Goal: Communication & Community: Answer question/provide support

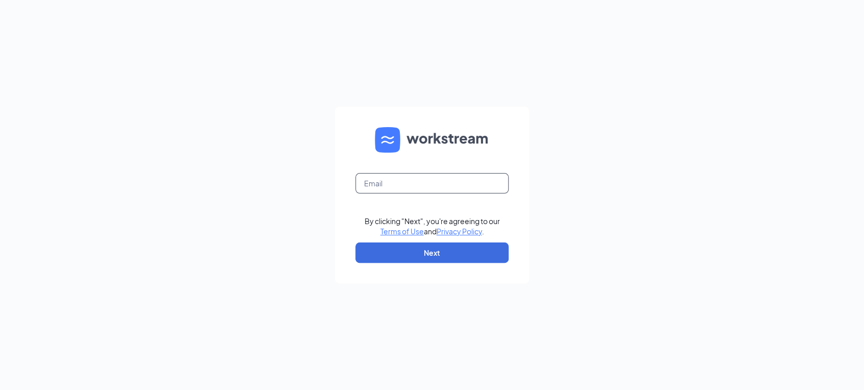
click at [378, 180] on input "text" at bounding box center [431, 183] width 153 height 20
type input "[EMAIL_ADDRESS][DOMAIN_NAME]"
click at [408, 251] on button "Next" at bounding box center [431, 252] width 153 height 20
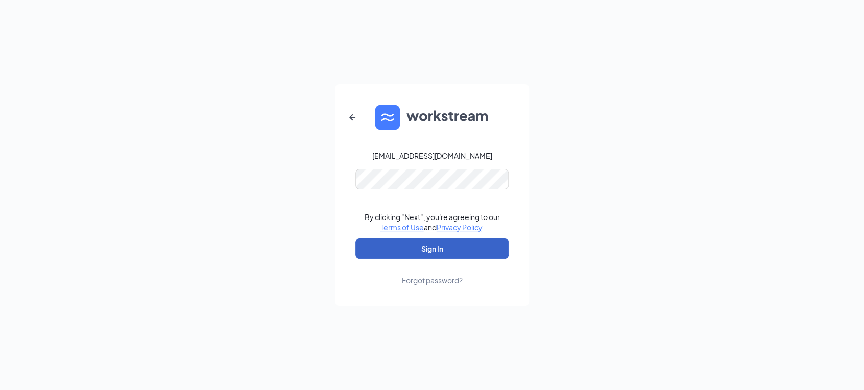
click at [397, 247] on button "Sign In" at bounding box center [431, 248] width 153 height 20
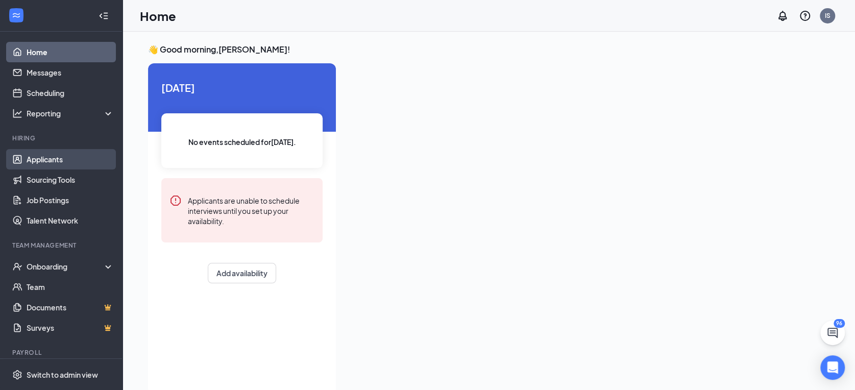
click at [41, 158] on link "Applicants" at bounding box center [70, 159] width 87 height 20
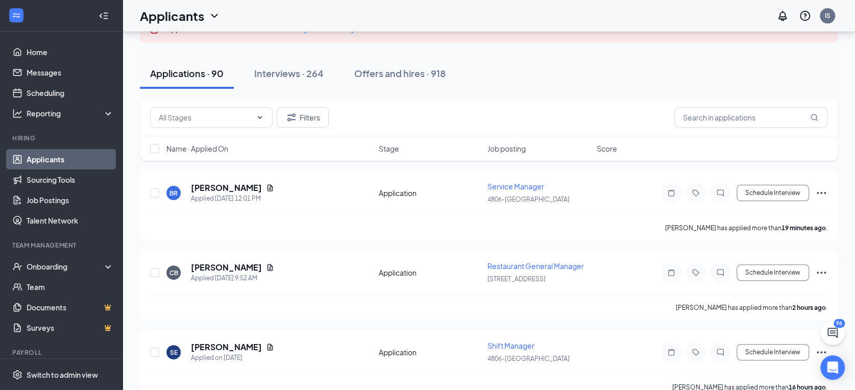
scroll to position [85, 0]
click at [721, 193] on icon "ChatInactive" at bounding box center [720, 193] width 12 height 8
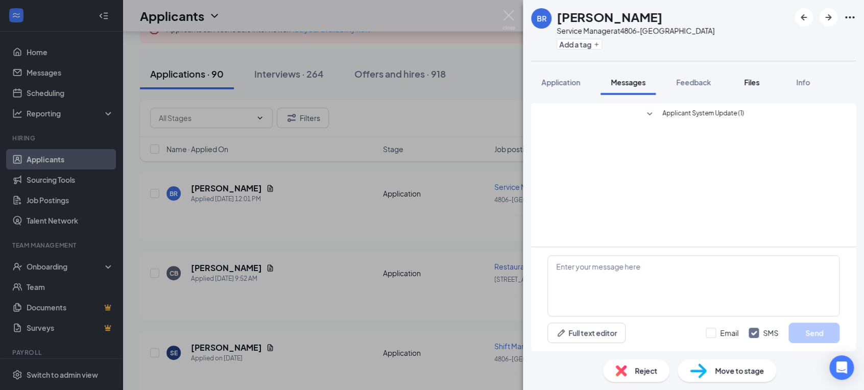
click at [754, 82] on span "Files" at bounding box center [751, 82] width 15 height 9
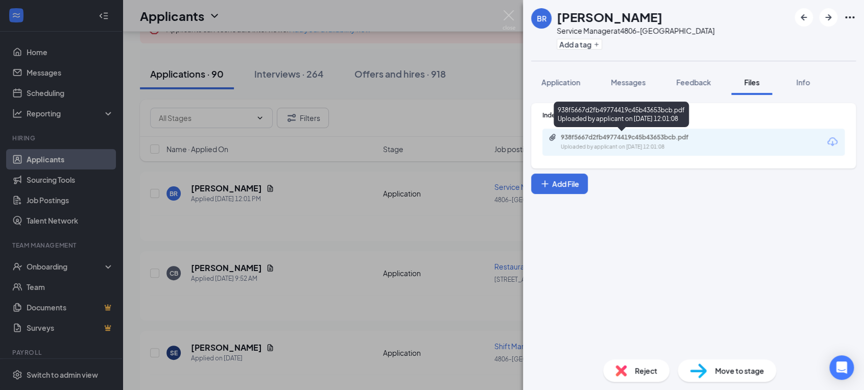
click at [641, 143] on div "Uploaded by applicant on [DATE] 12:01:08" at bounding box center [636, 147] width 153 height 8
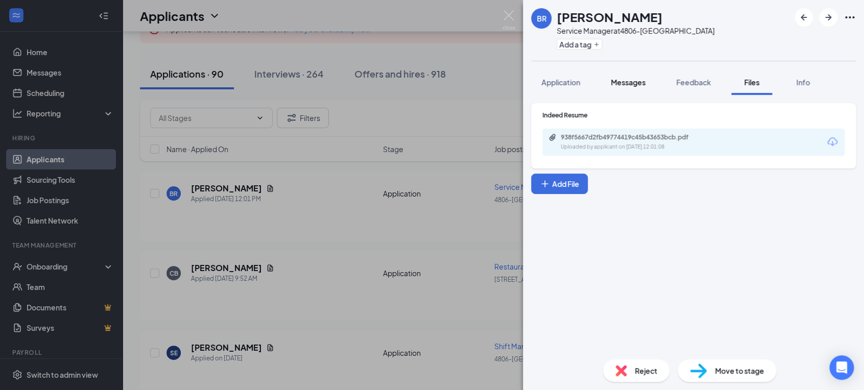
click at [627, 79] on span "Messages" at bounding box center [628, 82] width 35 height 9
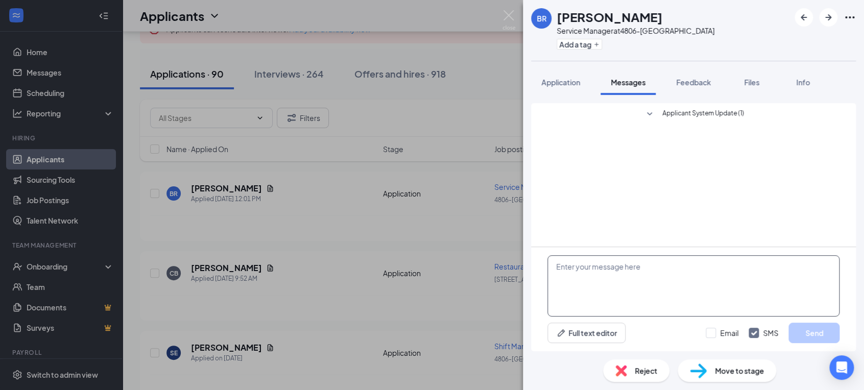
click at [568, 277] on textarea at bounding box center [693, 285] width 292 height 61
type textarea "h"
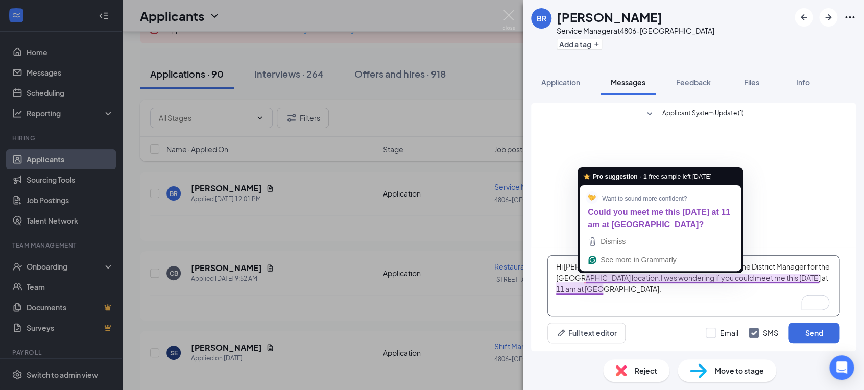
click at [598, 285] on textarea "Hi [PERSON_NAME], my name is [PERSON_NAME]. I am the District Manager for the […" at bounding box center [693, 285] width 292 height 61
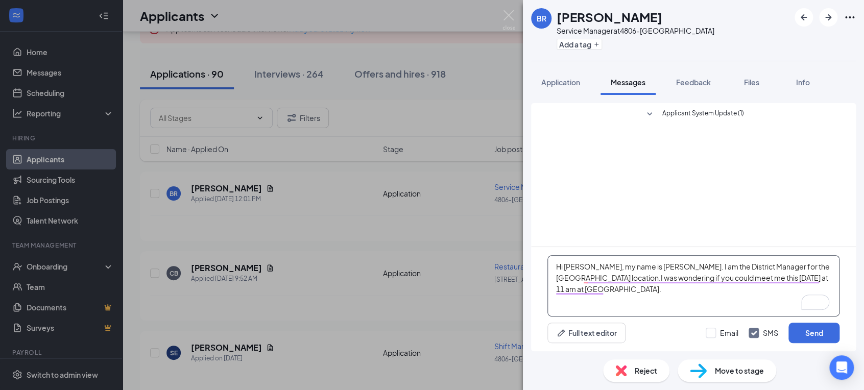
click at [605, 289] on textarea "Hi [PERSON_NAME], my name is [PERSON_NAME]. I am the District Manager for the […" at bounding box center [693, 285] width 292 height 61
drag, startPoint x: 614, startPoint y: 290, endPoint x: 541, endPoint y: 252, distance: 82.4
click at [541, 252] on div "Hi [PERSON_NAME], my name is [PERSON_NAME]. I am the District Manager for the […" at bounding box center [693, 299] width 325 height 104
type textarea "Hi [PERSON_NAME], my name is [PERSON_NAME]. I am the District Manager for the […"
click at [797, 334] on button "Send" at bounding box center [813, 333] width 51 height 20
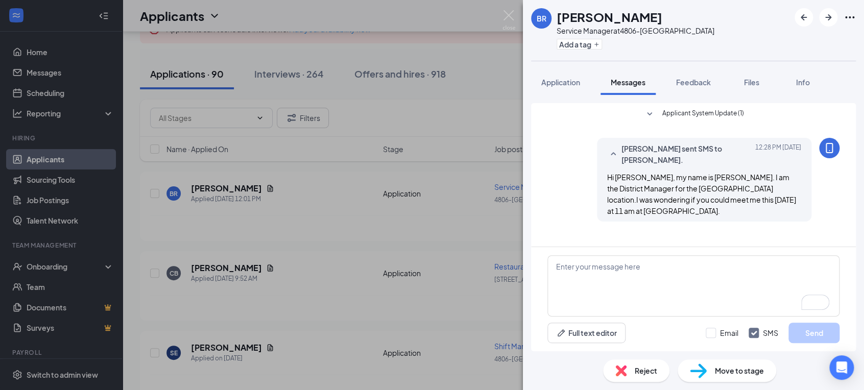
click at [478, 118] on div "BR [PERSON_NAME] Service Manager at 4806-[GEOGRAPHIC_DATA] Add a tag Applicatio…" at bounding box center [432, 195] width 864 height 390
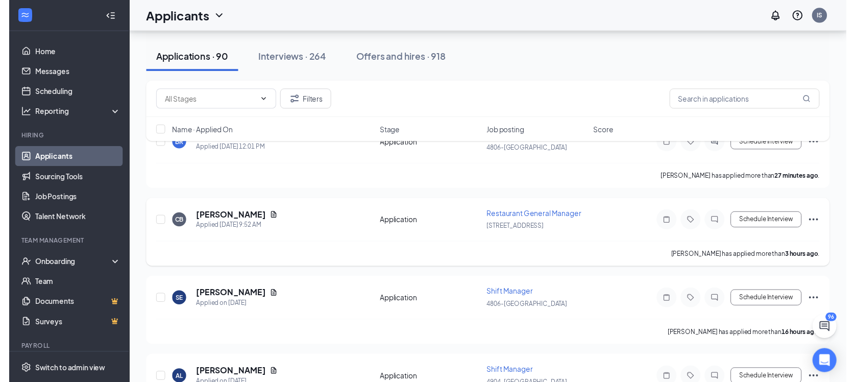
scroll to position [135, 0]
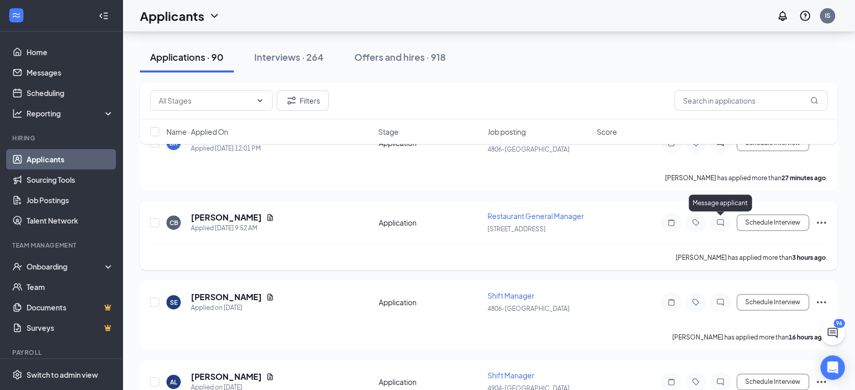
click at [719, 221] on icon "ChatInactive" at bounding box center [720, 222] width 12 height 8
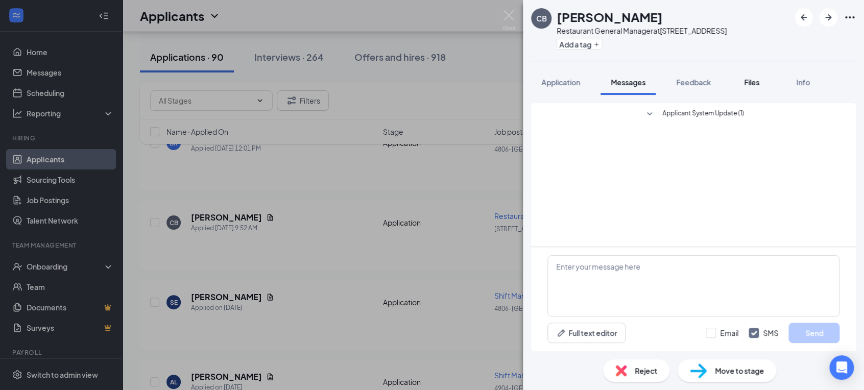
click at [749, 78] on span "Files" at bounding box center [751, 82] width 15 height 9
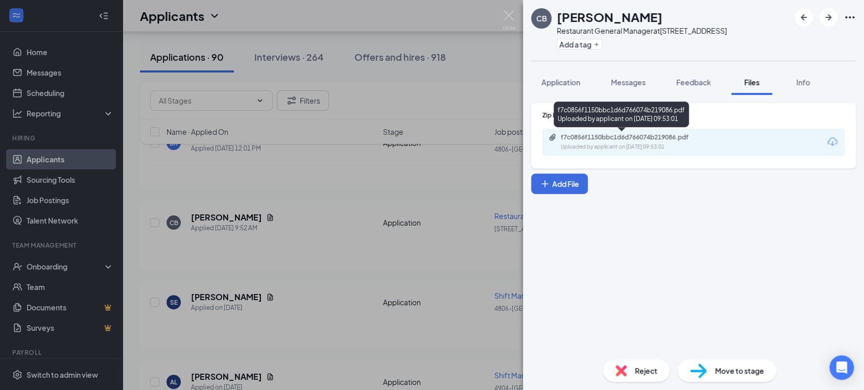
click at [638, 143] on div "Uploaded by applicant on [DATE] 09:53:01" at bounding box center [636, 147] width 153 height 8
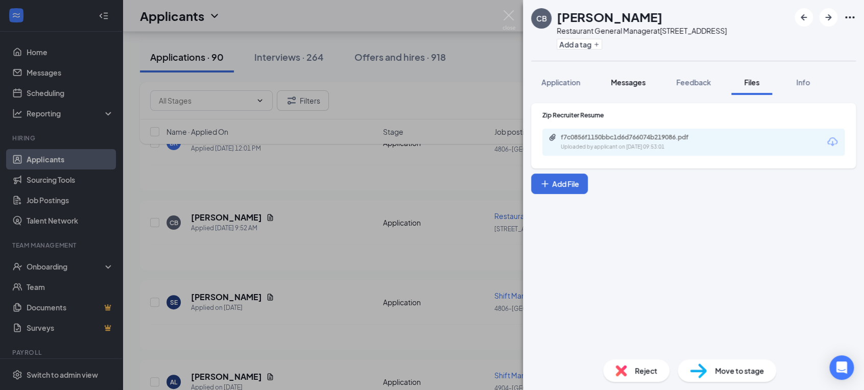
click at [628, 83] on span "Messages" at bounding box center [628, 82] width 35 height 9
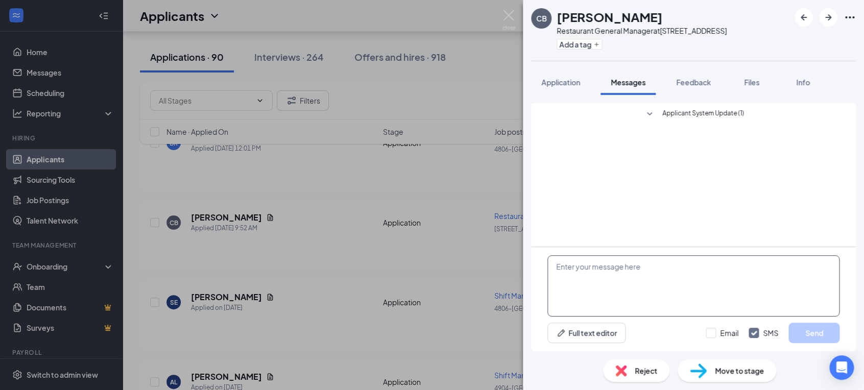
click at [588, 272] on textarea at bounding box center [693, 285] width 292 height 61
paste textarea "Hi [PERSON_NAME], my name is [PERSON_NAME]. I am the District Manager for the […"
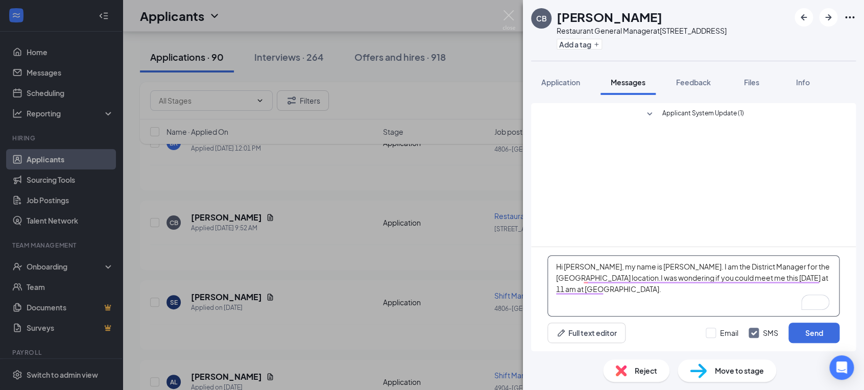
click at [580, 262] on textarea "Hi [PERSON_NAME], my name is [PERSON_NAME]. I am the District Manager for the […" at bounding box center [693, 285] width 292 height 61
click at [577, 277] on textarea "Hi [PERSON_NAME], my name is [PERSON_NAME]. I am the District Manager for the […" at bounding box center [693, 285] width 292 height 61
click at [751, 277] on textarea "Hi [PERSON_NAME], my name is [PERSON_NAME]. I am the District Manager for the […" at bounding box center [693, 285] width 292 height 61
click at [754, 277] on textarea "Hi [PERSON_NAME], my name is [PERSON_NAME]. I am the District Manager for the […" at bounding box center [693, 285] width 292 height 61
click at [816, 277] on textarea "Hi [PERSON_NAME], my name is [PERSON_NAME]. I am the District Manager for the […" at bounding box center [693, 285] width 292 height 61
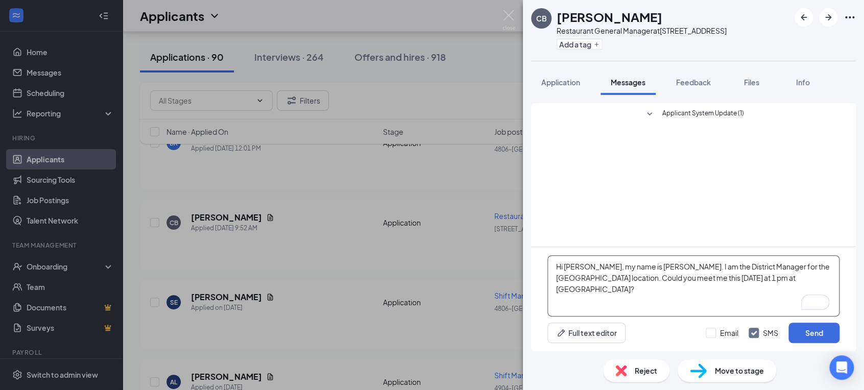
drag, startPoint x: 817, startPoint y: 277, endPoint x: 550, endPoint y: 265, distance: 266.7
click at [550, 265] on textarea "Hi [PERSON_NAME], my name is [PERSON_NAME]. I am the District Manager for the […" at bounding box center [693, 285] width 292 height 61
type textarea "Hi [PERSON_NAME], my name is [PERSON_NAME]. I am the District Manager for the […"
click at [808, 335] on button "Send" at bounding box center [813, 333] width 51 height 20
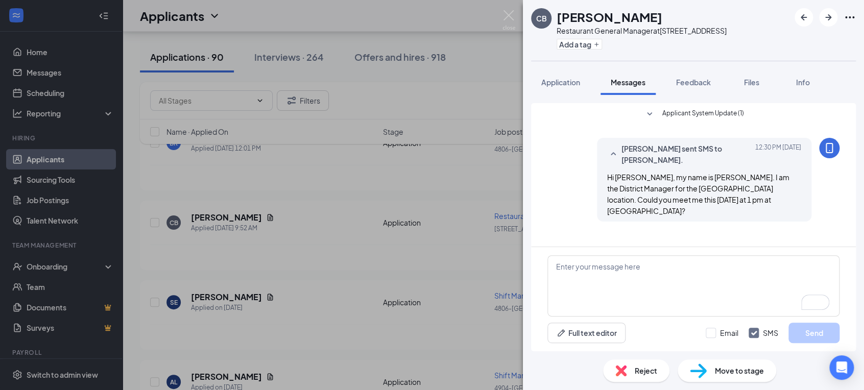
click at [470, 241] on div "CB [PERSON_NAME] Restaurant General Manager at [STREET_ADDRESS] Add a tag Appli…" at bounding box center [432, 195] width 864 height 390
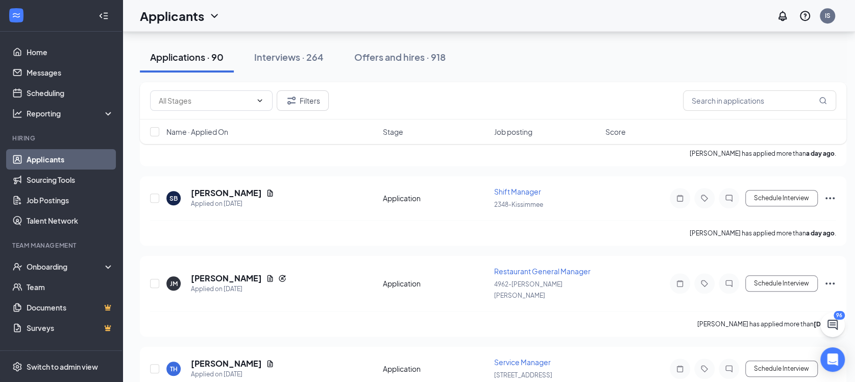
scroll to position [479, 0]
click at [729, 279] on icon "ChatInactive" at bounding box center [729, 283] width 12 height 8
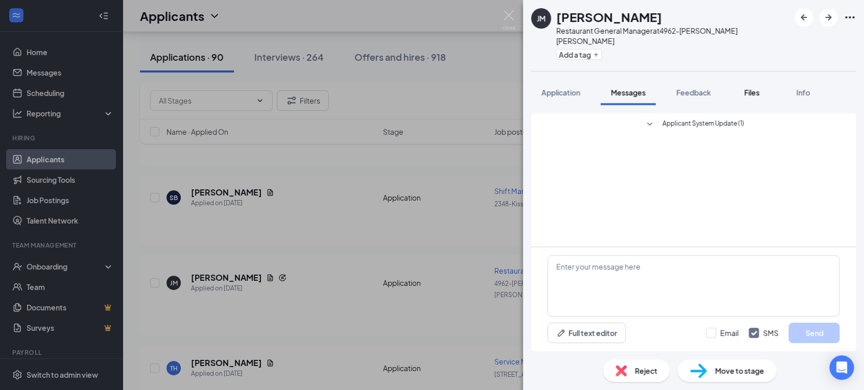
click at [747, 88] on span "Files" at bounding box center [751, 92] width 15 height 9
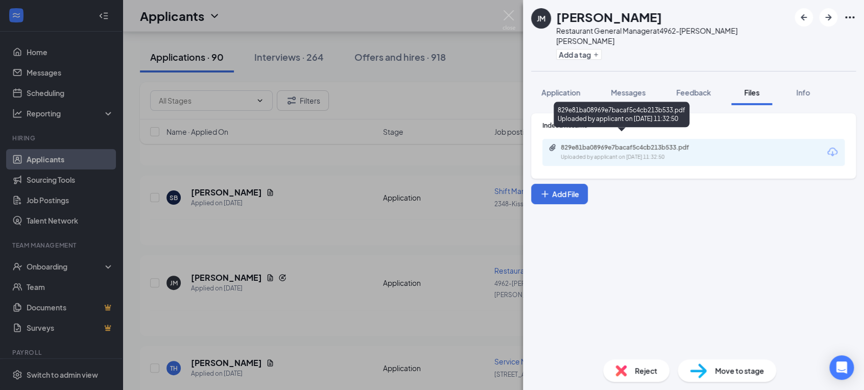
click at [650, 143] on div "829e81ba08969e7bacaf5c4cb213b533.pdf" at bounding box center [631, 147] width 143 height 8
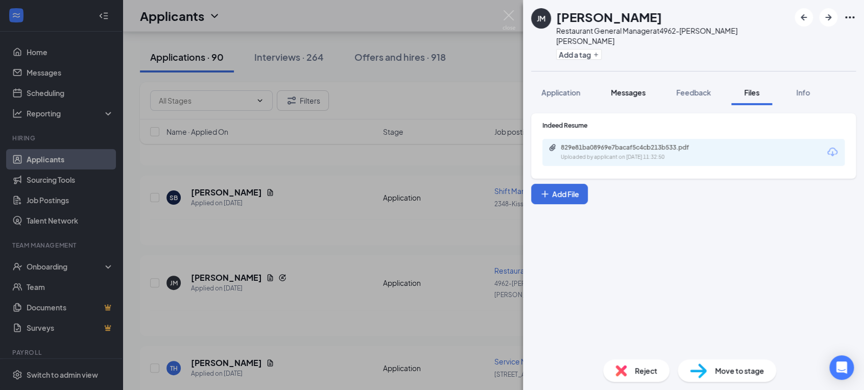
click at [624, 88] on span "Messages" at bounding box center [628, 92] width 35 height 9
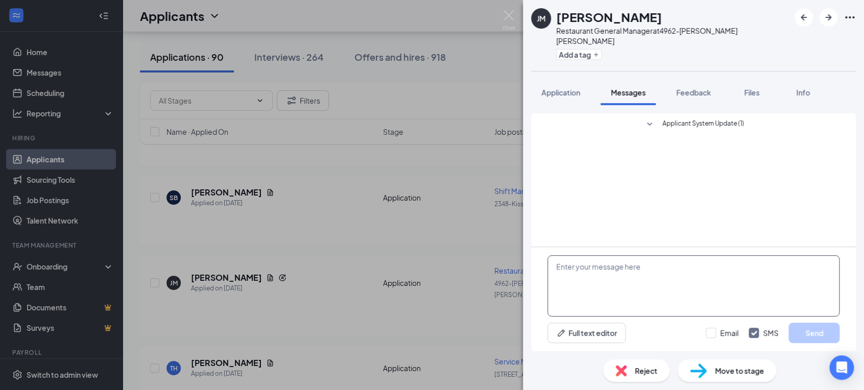
click at [590, 262] on textarea at bounding box center [693, 285] width 292 height 61
paste textarea "Hi [PERSON_NAME], my name is [PERSON_NAME]. I am the District Manager for the […"
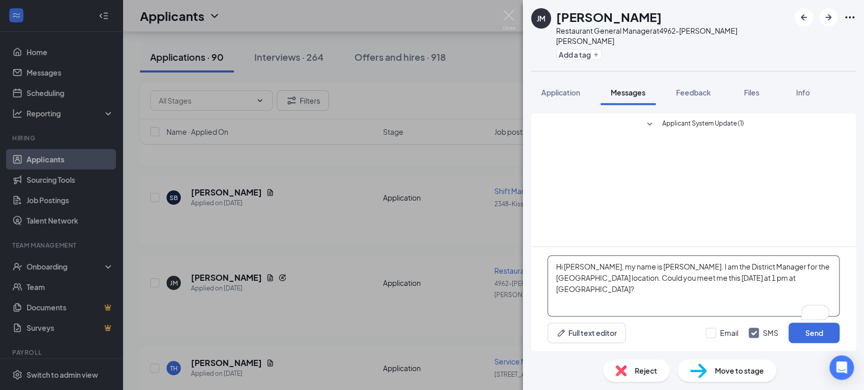
click at [603, 264] on textarea "Hi [PERSON_NAME], my name is [PERSON_NAME]. I am the District Manager for the […" at bounding box center [693, 285] width 292 height 61
click at [724, 275] on textarea "Hi [PERSON_NAME], my name is [PERSON_NAME]. I am the District Manager for the […" at bounding box center [693, 285] width 292 height 61
type textarea "Hi [PERSON_NAME], my name is [PERSON_NAME]. I am the District Manager for the […"
click at [798, 330] on button "Send" at bounding box center [813, 333] width 51 height 20
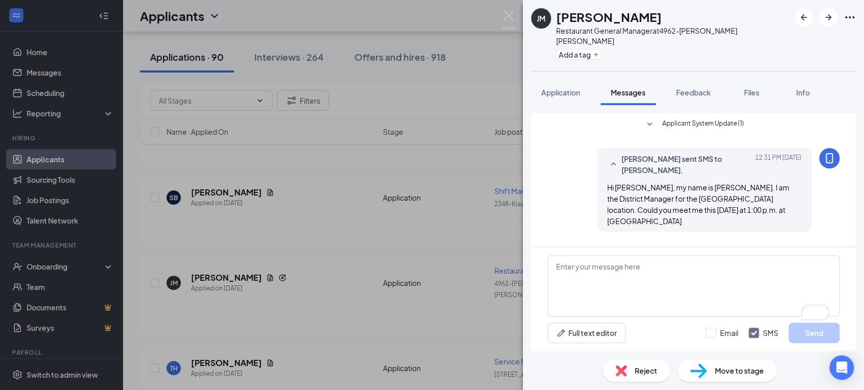
click at [445, 257] on div "[PERSON_NAME] Jahkee [PERSON_NAME] Restaurant General Manager at 4962-[PERSON_N…" at bounding box center [432, 195] width 864 height 390
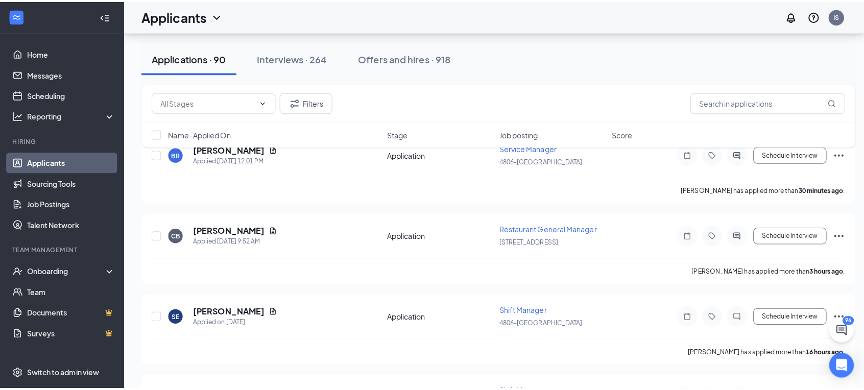
scroll to position [125, 0]
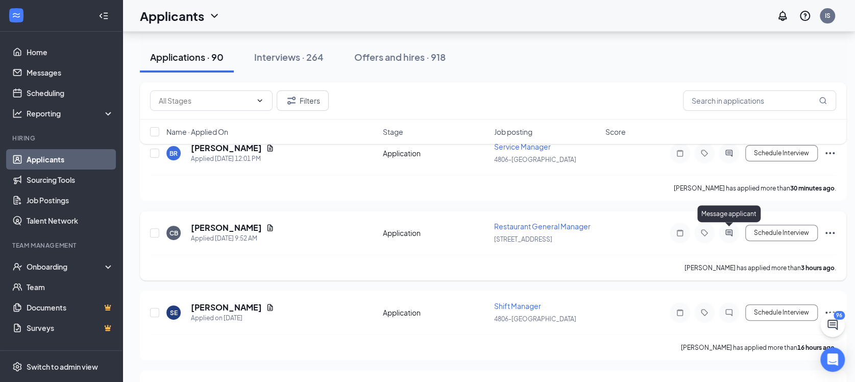
click at [726, 235] on icon "ActiveChat" at bounding box center [729, 233] width 12 height 8
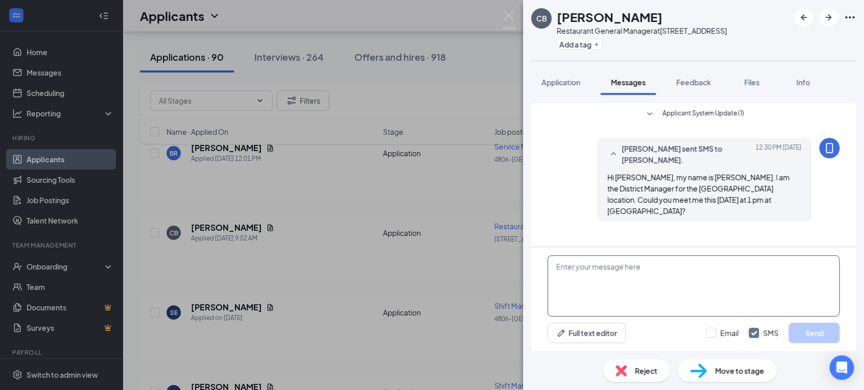
click at [614, 285] on textarea at bounding box center [693, 285] width 292 height 61
type textarea "I had a typo, but the interview is going to take place this [DATE]."
click at [813, 331] on button "Send" at bounding box center [813, 333] width 51 height 20
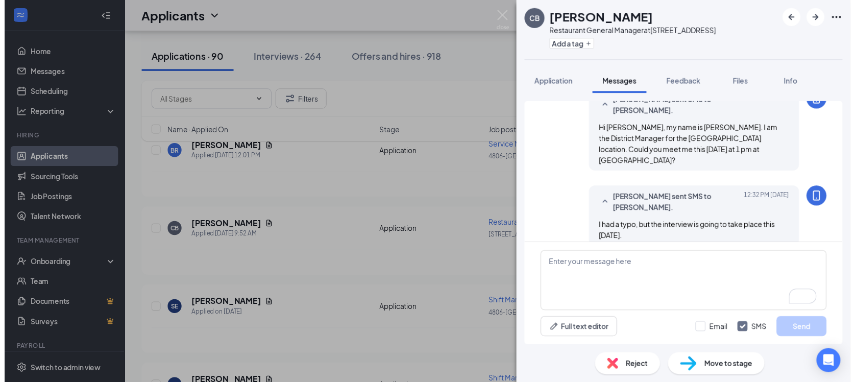
scroll to position [50, 0]
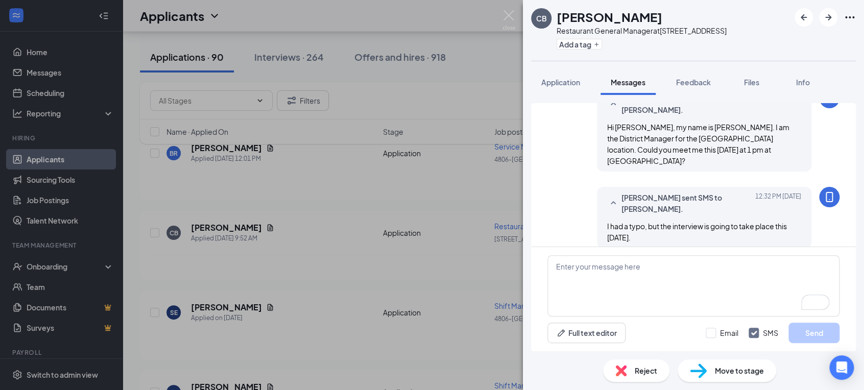
click at [482, 272] on div "CB [PERSON_NAME] Restaurant General Manager at [STREET_ADDRESS] Add a tag Appli…" at bounding box center [432, 195] width 864 height 390
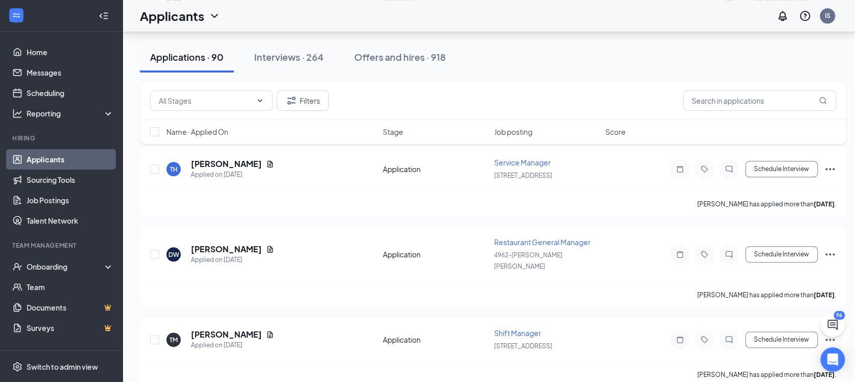
scroll to position [678, 0]
click at [730, 250] on icon "ChatInactive" at bounding box center [729, 254] width 12 height 8
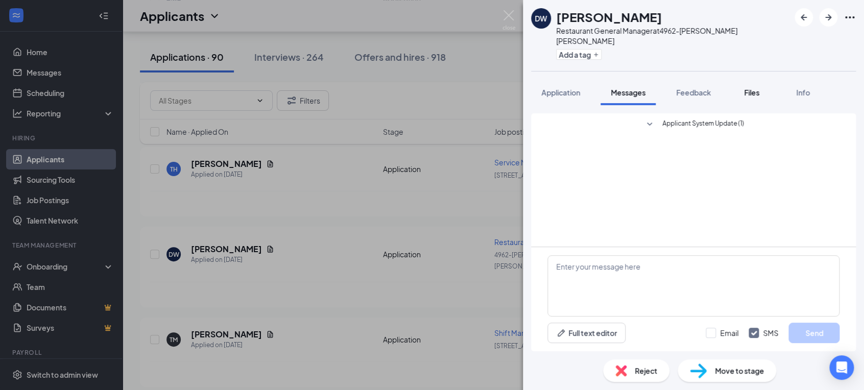
click at [751, 88] on span "Files" at bounding box center [751, 92] width 15 height 9
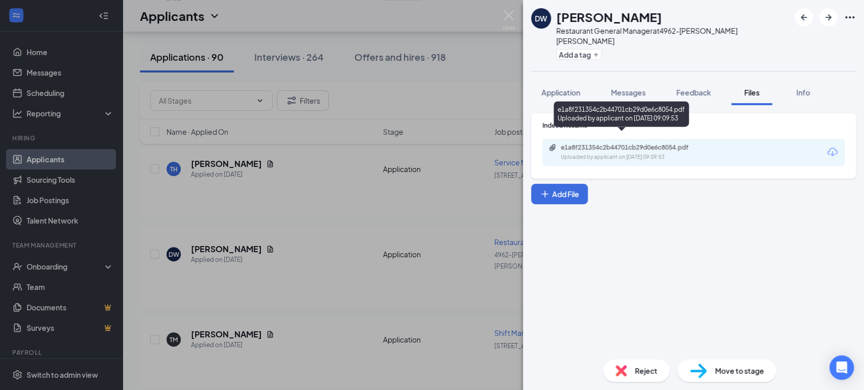
click at [633, 153] on div "Uploaded by applicant on [DATE] 09:09:53" at bounding box center [636, 157] width 153 height 8
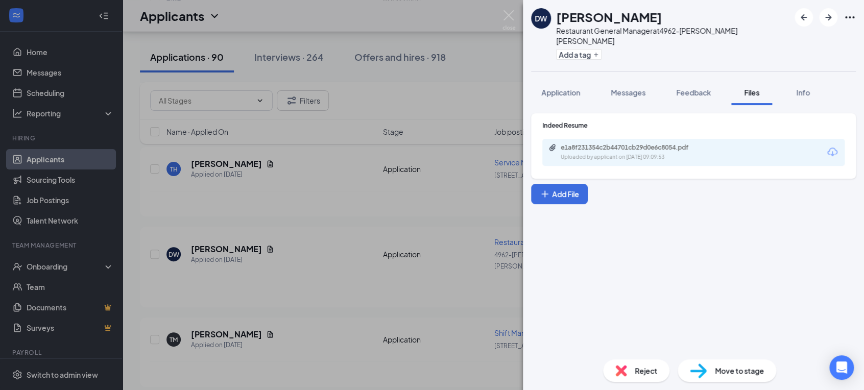
click at [370, 257] on div "DW [PERSON_NAME] Restaurant General Manager at 4962-[PERSON_NAME] [PERSON_NAME]…" at bounding box center [432, 195] width 864 height 390
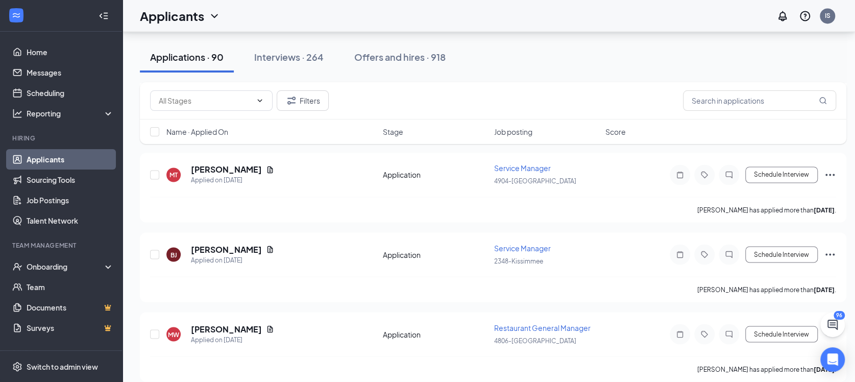
scroll to position [1141, 0]
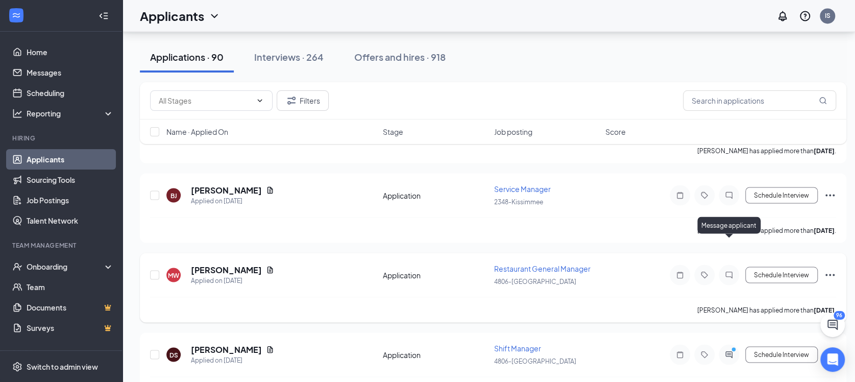
click at [731, 272] on icon "ChatInactive" at bounding box center [728, 275] width 7 height 7
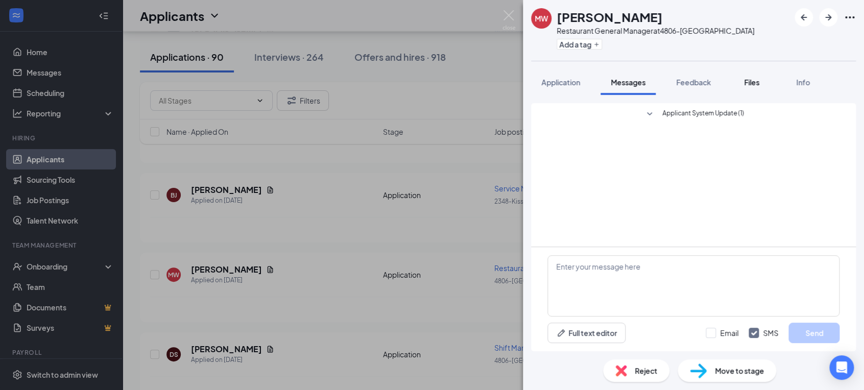
click at [751, 86] on div "Files" at bounding box center [751, 82] width 20 height 10
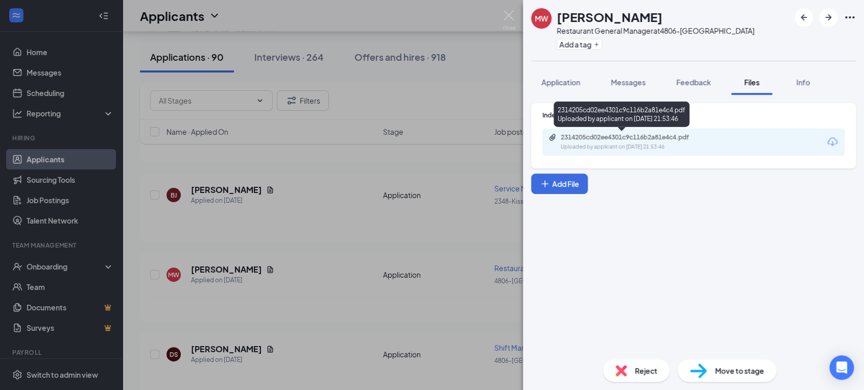
click at [636, 142] on div "2314205cd02ee4301c9c116b2a81e4c4.pdf Uploaded by applicant on [DATE] 21:53:46" at bounding box center [630, 142] width 165 height 18
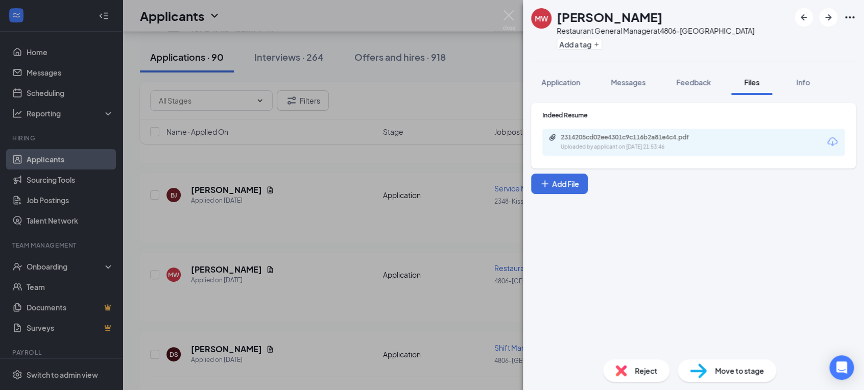
click at [328, 267] on div "[PERSON_NAME] Restaurant General Manager at 4806-[GEOGRAPHIC_DATA] Add a tag Ap…" at bounding box center [432, 195] width 864 height 390
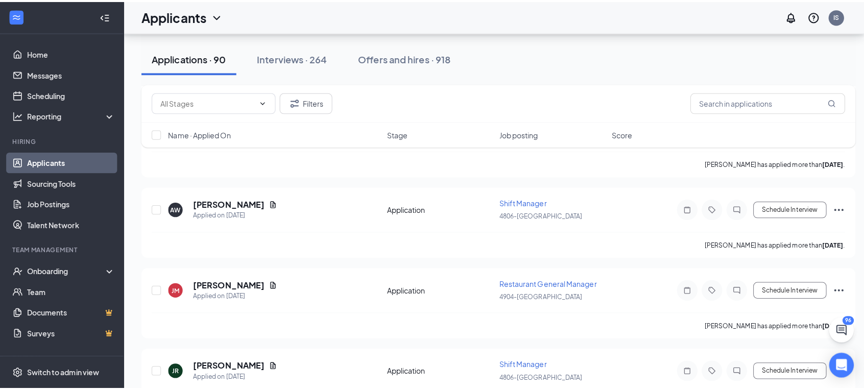
scroll to position [1536, 0]
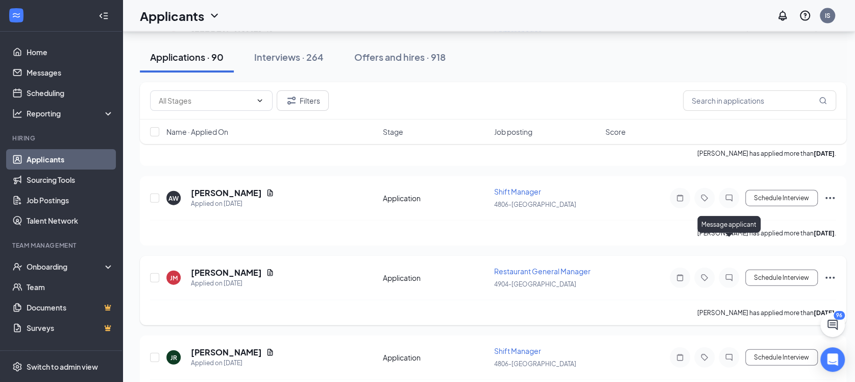
click at [727, 274] on icon "ChatInactive" at bounding box center [729, 278] width 12 height 8
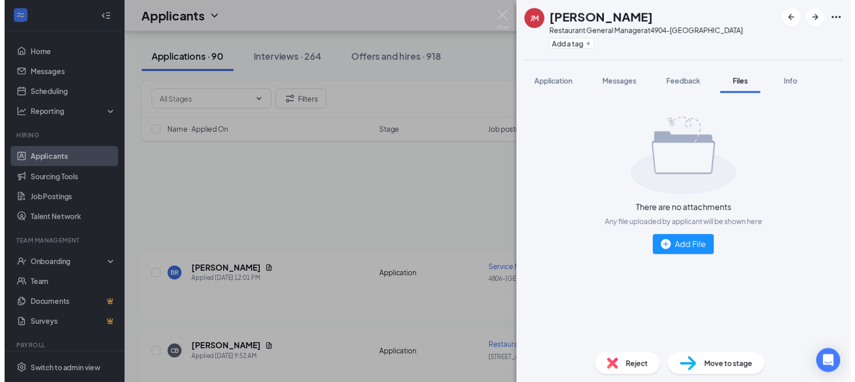
scroll to position [1536, 0]
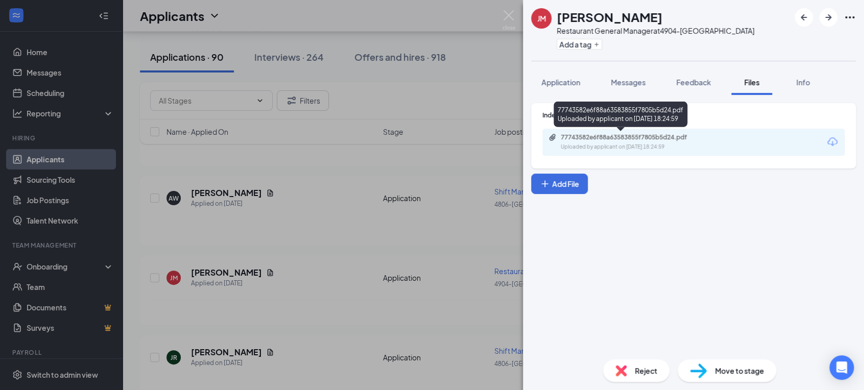
click at [610, 141] on div "77743582e6f88a63583855f7805b5d24.pdf" at bounding box center [631, 137] width 143 height 8
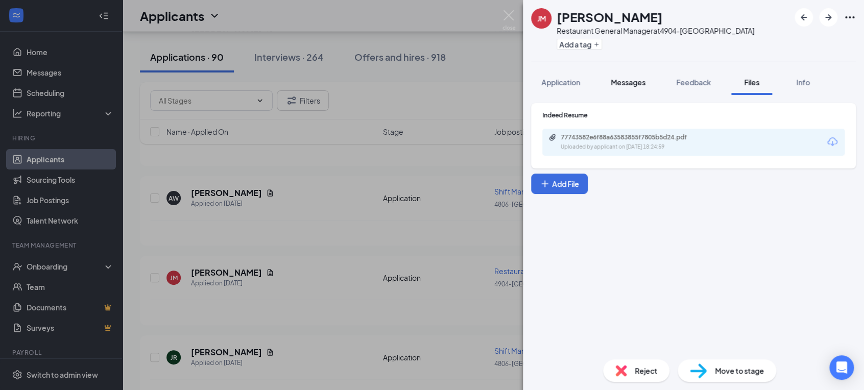
click at [625, 85] on span "Messages" at bounding box center [628, 82] width 35 height 9
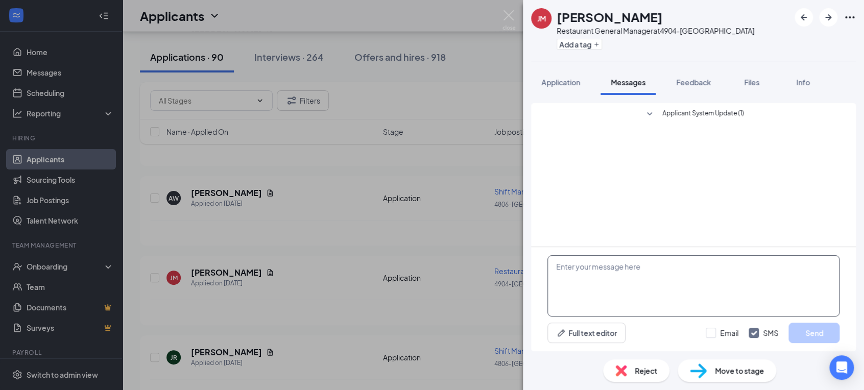
click at [580, 280] on textarea at bounding box center [693, 285] width 292 height 61
paste textarea "Hi [PERSON_NAME], my name is [PERSON_NAME]. I am the District Manager for the […"
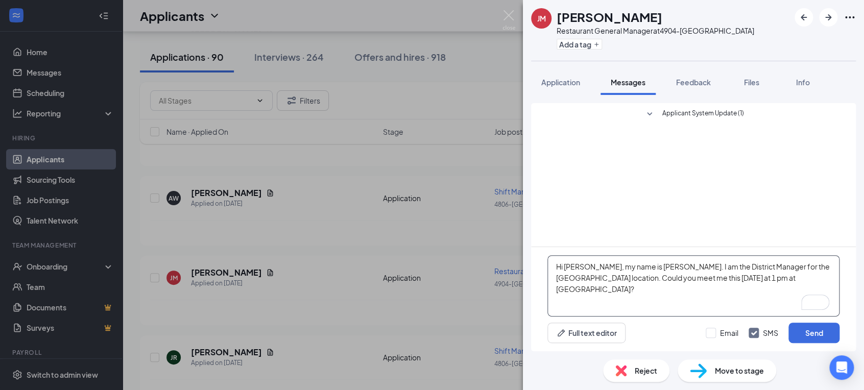
click at [800, 274] on textarea "Hi [PERSON_NAME], my name is [PERSON_NAME]. I am the District Manager for the […" at bounding box center [693, 285] width 292 height 61
click at [759, 276] on textarea "Hi Christopher, my name is Igor Santiago. I am the District Manager for the Gre…" at bounding box center [693, 285] width 292 height 61
click at [822, 265] on textarea "Hi Christopher, my name is Igor Santiago. I am the District Manager for the Gre…" at bounding box center [693, 285] width 292 height 61
click at [602, 264] on textarea "Hi Christopher, my name is Igor Santiago. I am the District Manager for the Win…" at bounding box center [693, 285] width 292 height 61
type textarea "Hi James, my name is Igor Santiago. I am the District Manager for the Winter Ha…"
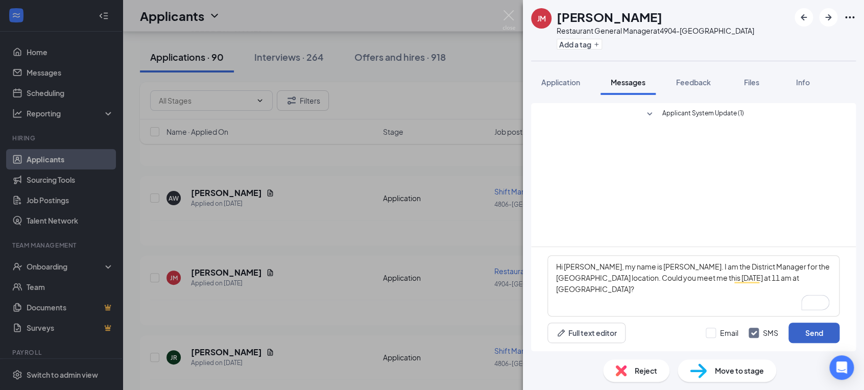
click at [808, 333] on button "Send" at bounding box center [813, 333] width 51 height 20
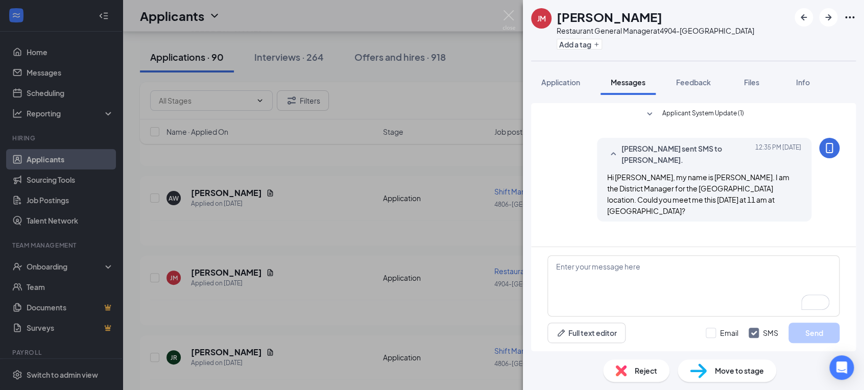
click at [460, 292] on div "JM James Myers Restaurant General Manager at 4904-Lakeland Add a tag Applicatio…" at bounding box center [432, 195] width 864 height 390
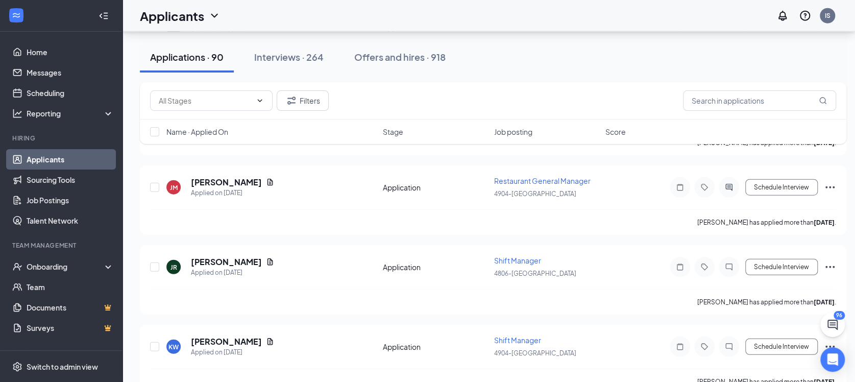
scroll to position [1625, 0]
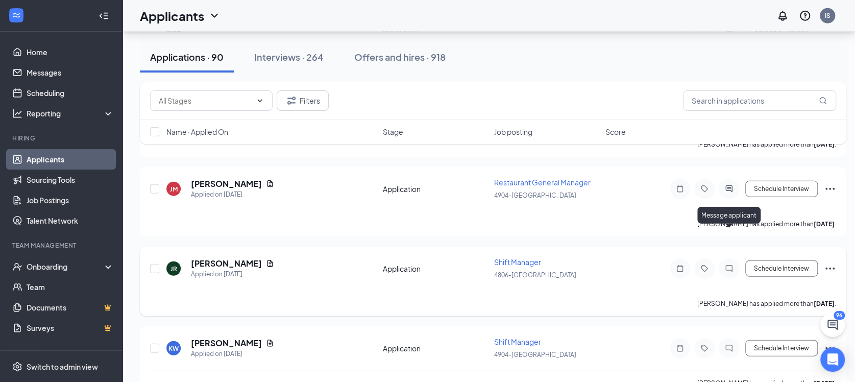
click at [723, 264] on icon "ChatInactive" at bounding box center [729, 268] width 12 height 8
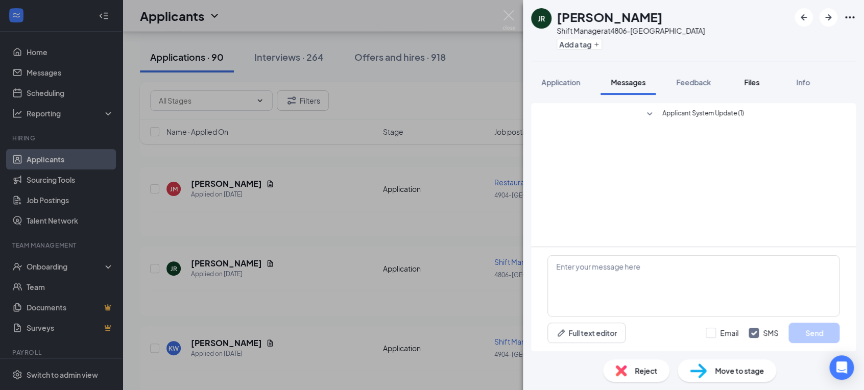
click at [753, 81] on span "Files" at bounding box center [751, 82] width 15 height 9
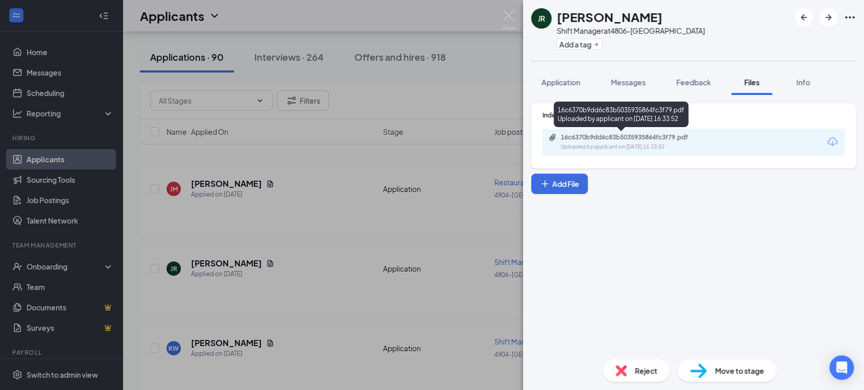
click at [638, 147] on div "Uploaded by applicant on Sep 10, 2025 at 16:33:52" at bounding box center [636, 147] width 153 height 8
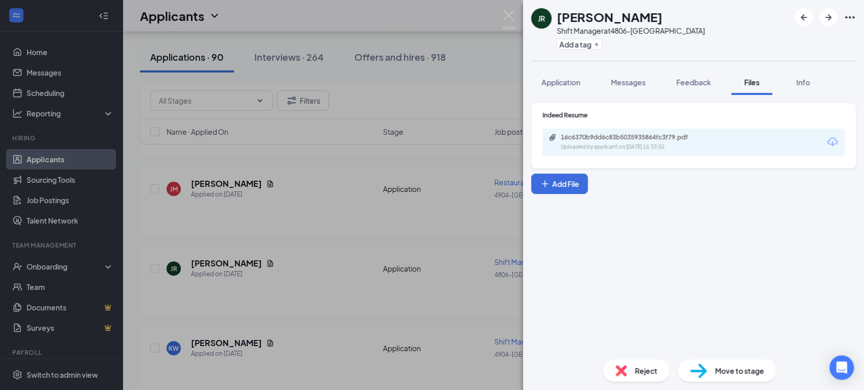
click at [383, 240] on div "JR Jazmine Rivera Shift Manager at 4806-Winter Haven Add a tag Application Mess…" at bounding box center [432, 195] width 864 height 390
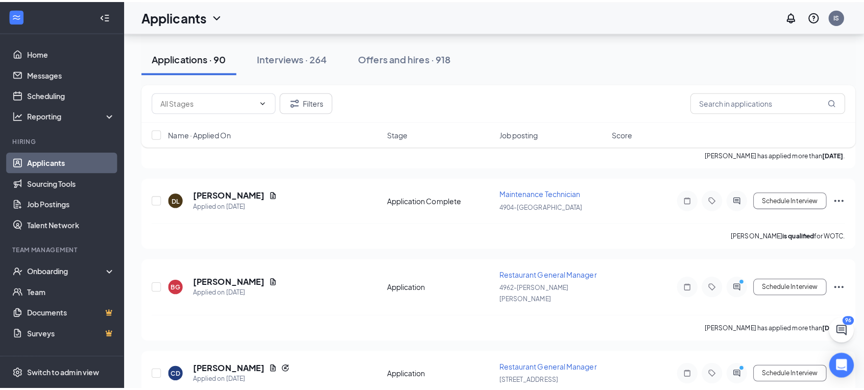
scroll to position [2094, 0]
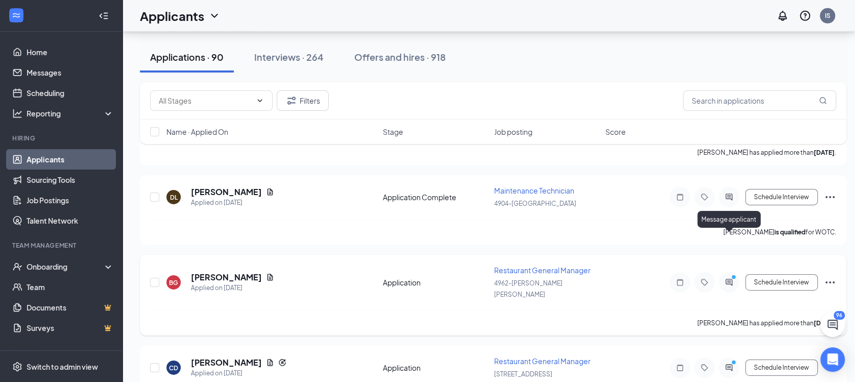
click at [728, 278] on icon "ActiveChat" at bounding box center [729, 282] width 12 height 8
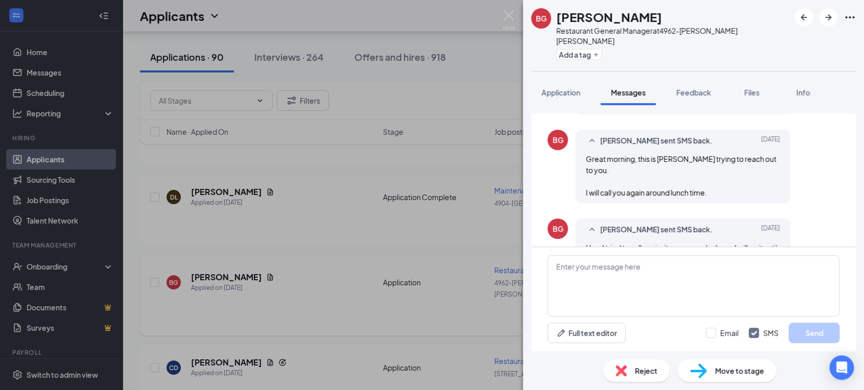
scroll to position [191, 0]
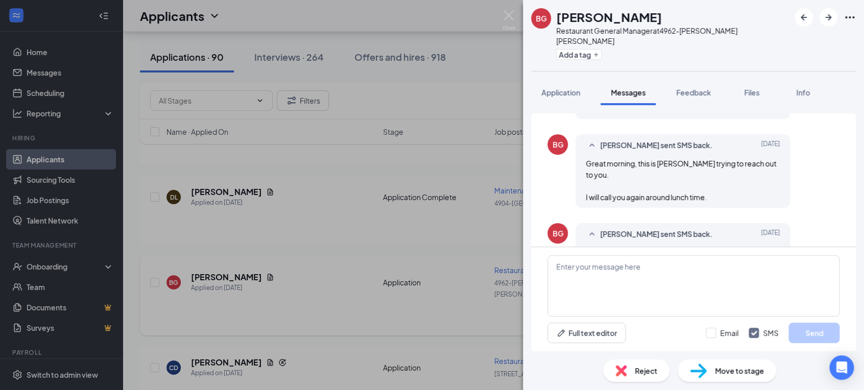
scroll to position [229, 0]
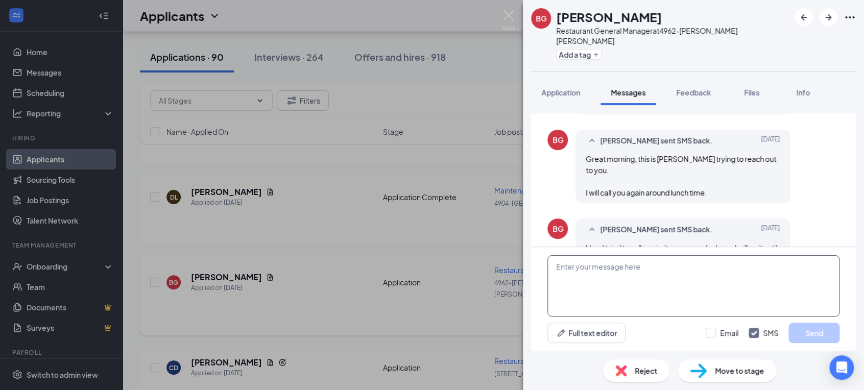
click at [613, 270] on textarea at bounding box center [693, 285] width 292 height 61
click at [702, 267] on textarea "Hi Bruce. I just saw your message here." at bounding box center [693, 285] width 292 height 61
click at [768, 267] on textarea "Hi Bruce. I just saw your message here.Can you still meet me thu" at bounding box center [693, 285] width 292 height 61
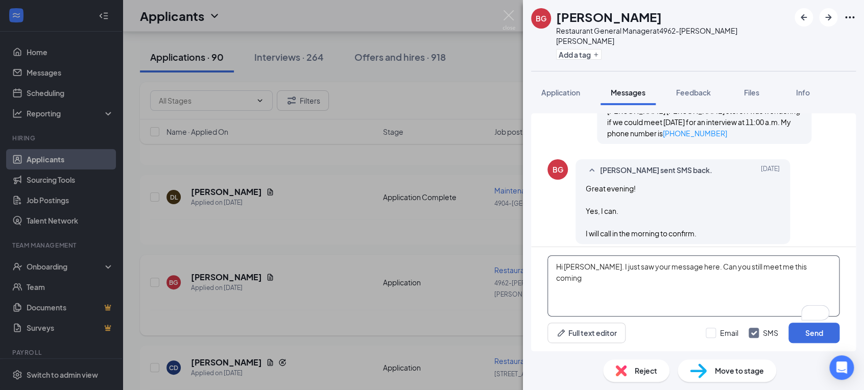
click at [804, 269] on textarea "Hi Bruce. I just saw your message here. Can you still meet me this coming" at bounding box center [693, 285] width 292 height 61
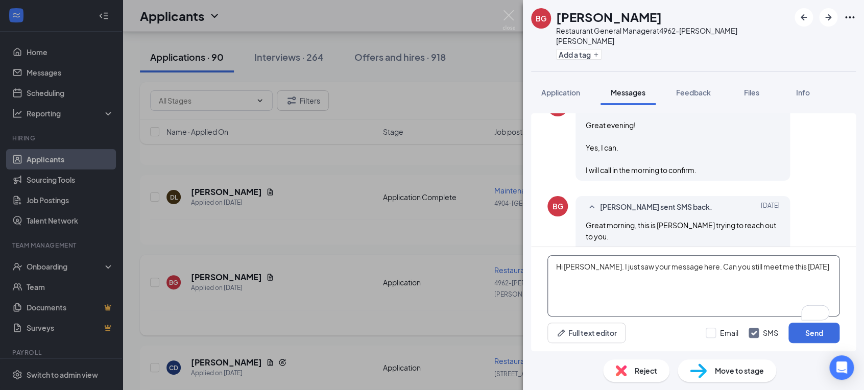
scroll to position [167, 0]
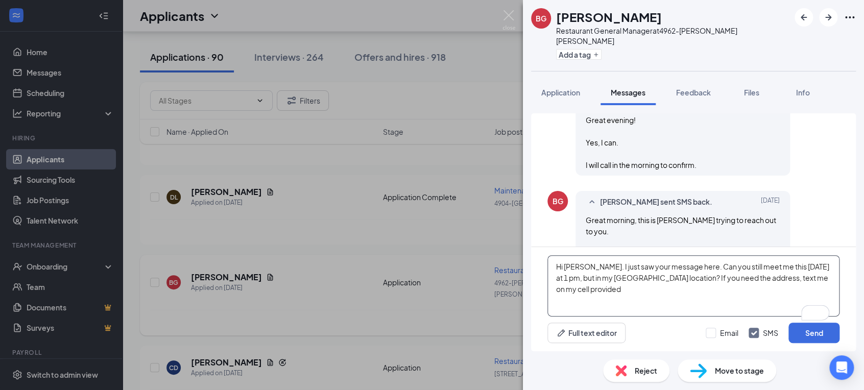
click at [599, 289] on textarea "Hi Bruce. I just saw your message here. Can you still meet me this coming Thurs…" at bounding box center [693, 285] width 292 height 61
click at [621, 292] on textarea "Hi Bruce. I just saw your message here. Can you still meet me this coming Thurs…" at bounding box center [693, 285] width 292 height 61
type textarea "Hi Bruce. I just saw your message here. Can you still meet me this coming Thurs…"
click at [820, 336] on button "Send" at bounding box center [813, 333] width 51 height 20
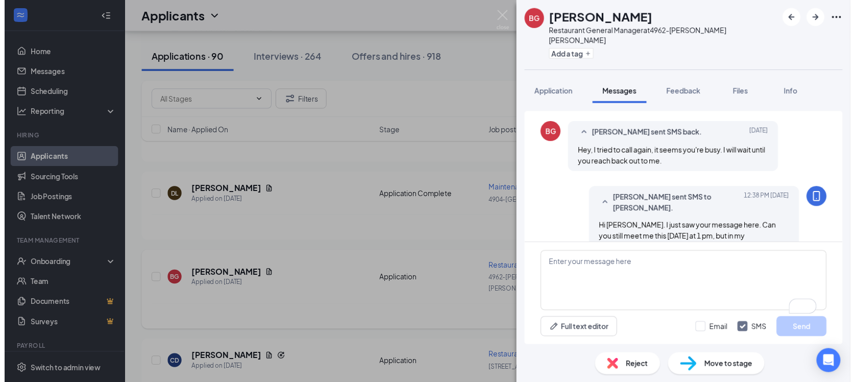
scroll to position [328, 0]
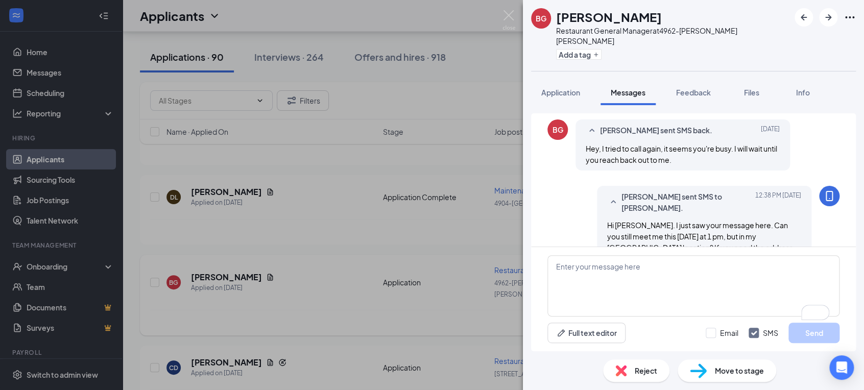
click at [446, 294] on div "BG Bruce Gilmore Restaurant General Manager at 4962-Dale Mabry Add a tag Applic…" at bounding box center [432, 195] width 864 height 390
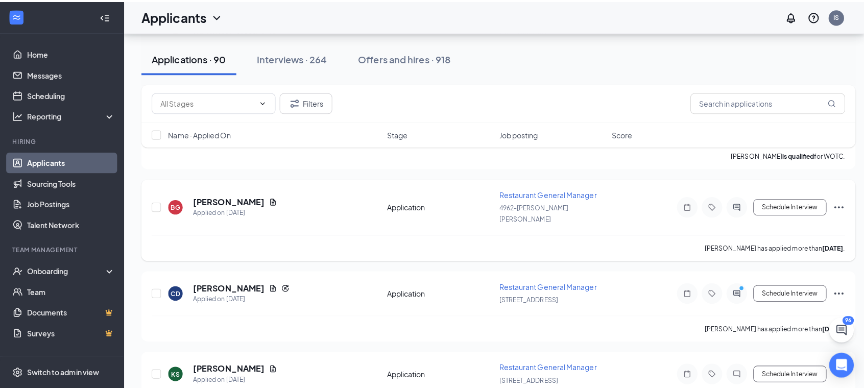
scroll to position [2175, 0]
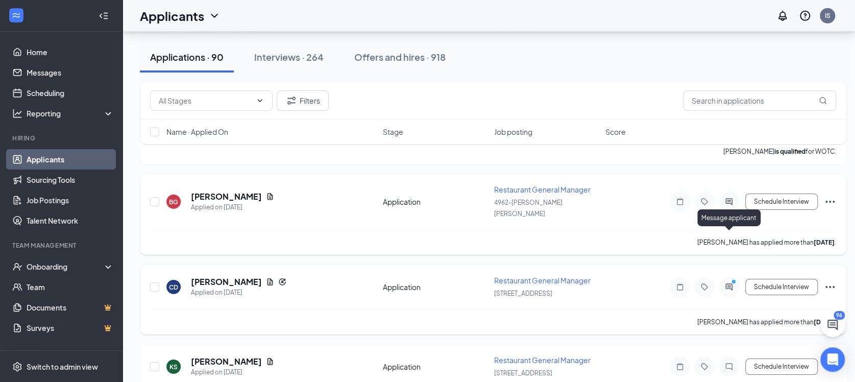
click at [731, 279] on icon "PrimaryDot" at bounding box center [735, 283] width 12 height 8
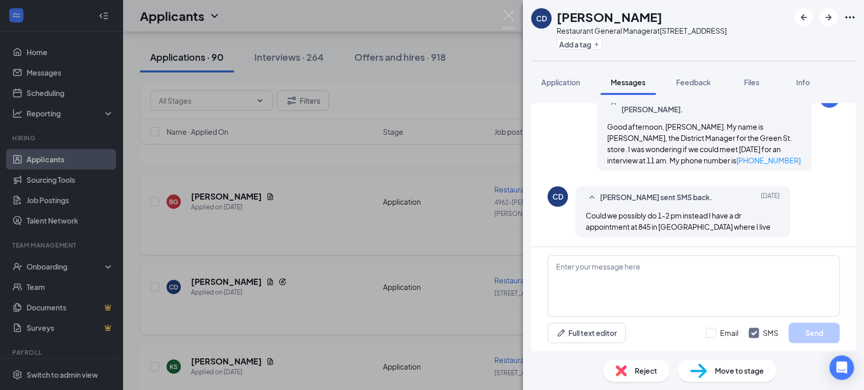
scroll to position [50, 0]
click at [597, 278] on textarea at bounding box center [693, 285] width 292 height 61
click at [600, 265] on textarea "Hi Chad, just seen your message b" at bounding box center [693, 285] width 292 height 61
click at [678, 267] on textarea "Hi Chad, just seen your message b" at bounding box center [693, 285] width 292 height 61
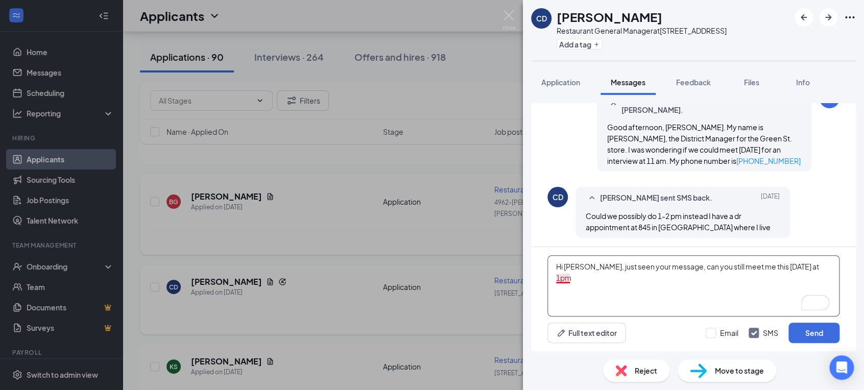
click at [563, 280] on textarea "Hi Chad, just seen your message, can you still meet me this coming Thursday at …" at bounding box center [693, 285] width 292 height 61
type textarea "Hi Chad, just seen your message, can you still meet me this coming Thursday at …"
click at [817, 333] on button "Send" at bounding box center [813, 333] width 51 height 20
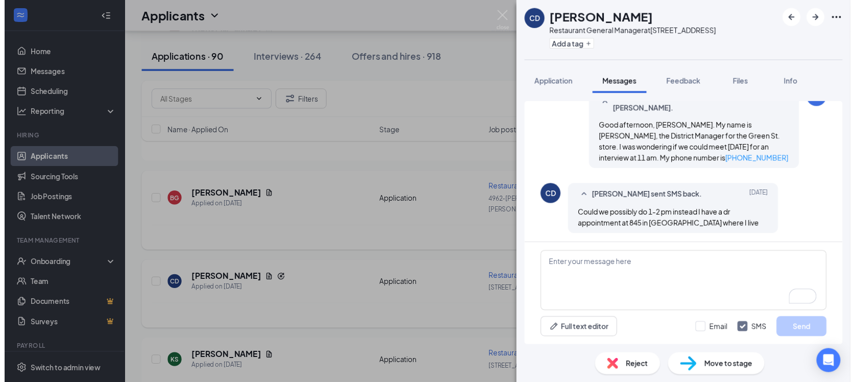
scroll to position [128, 0]
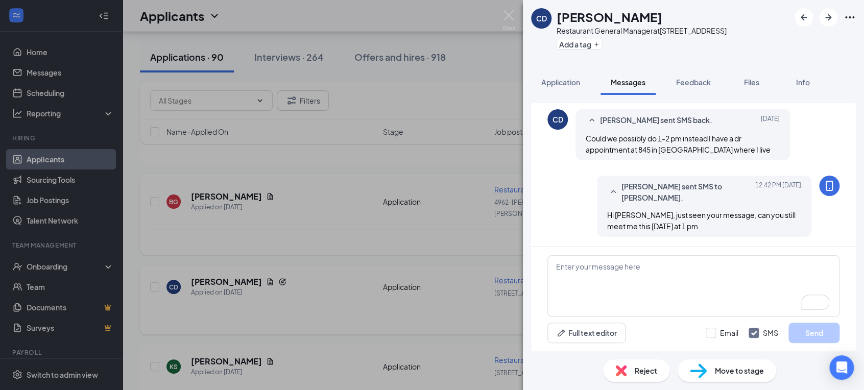
click at [381, 192] on div "CD Chad Dumstrey Restaurant General Manager at 2265-Green St Add a tag Applicat…" at bounding box center [432, 195] width 864 height 390
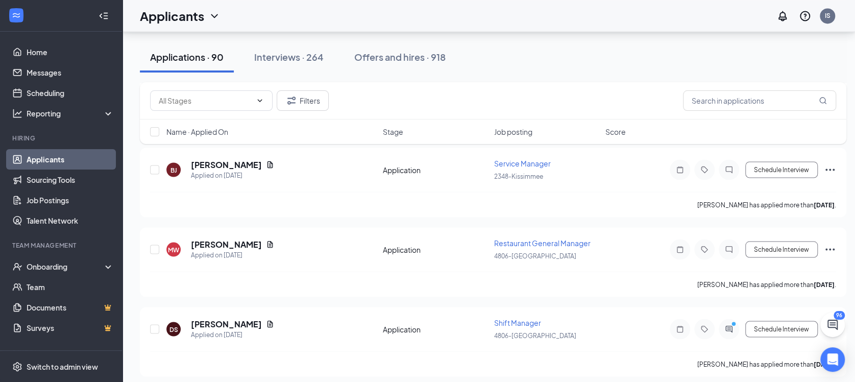
scroll to position [1166, 0]
click at [731, 325] on icon "ActiveChat" at bounding box center [729, 329] width 12 height 8
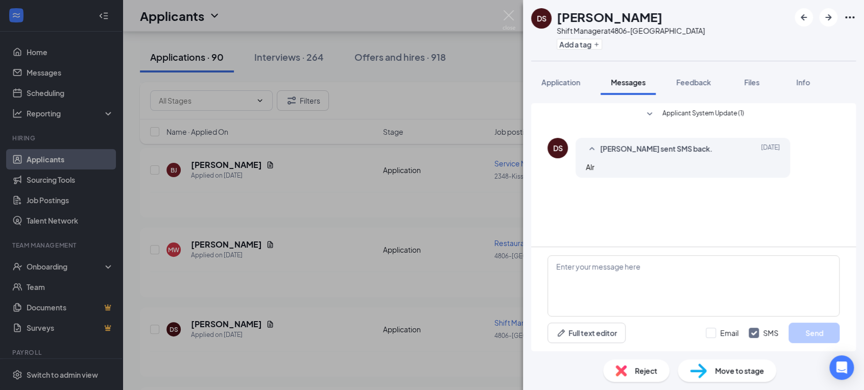
click at [447, 191] on div "DS Daniel Saintil Shift Manager at 4806-Winter Haven Add a tag Application Mess…" at bounding box center [432, 195] width 864 height 390
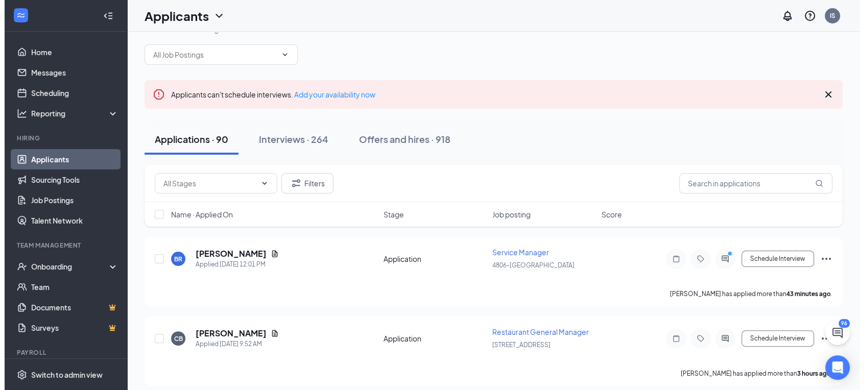
scroll to position [19, 0]
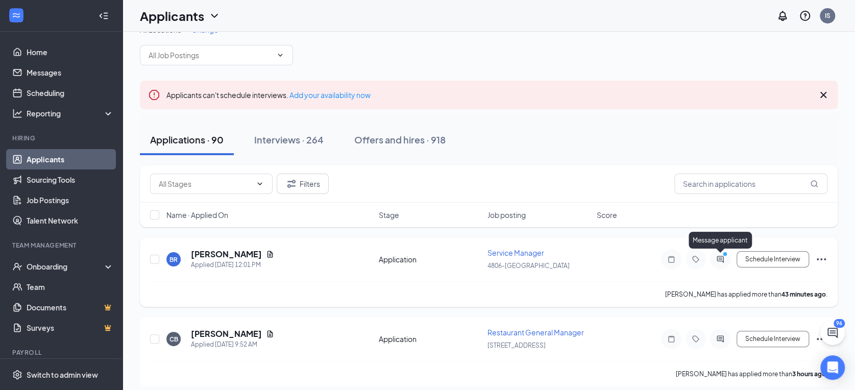
click at [721, 259] on icon "ActiveChat" at bounding box center [720, 259] width 12 height 8
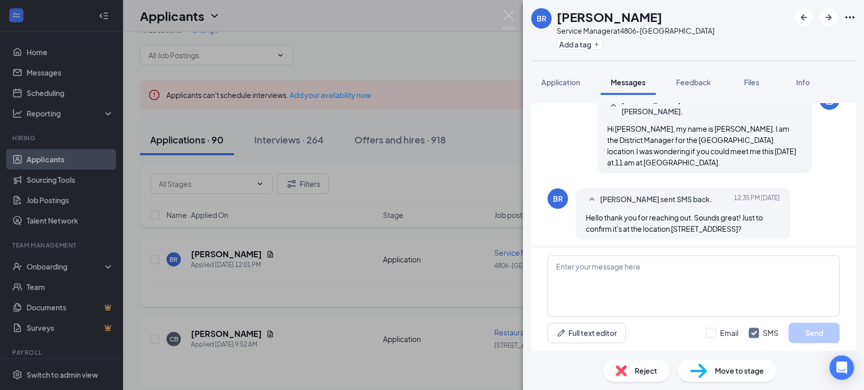
scroll to position [51, 0]
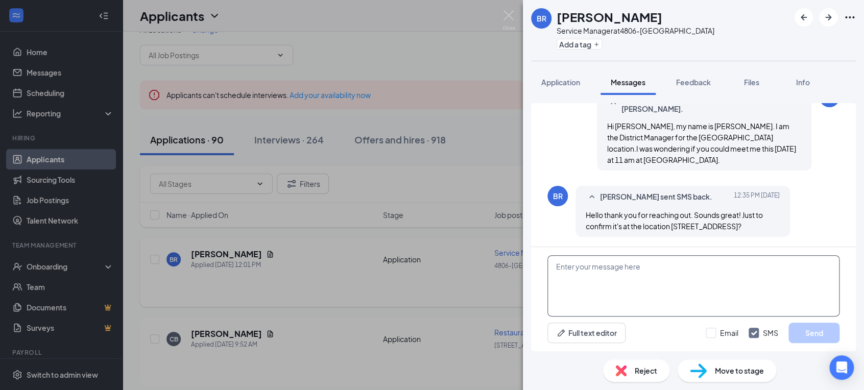
click at [583, 277] on textarea at bounding box center [693, 285] width 292 height 61
type textarea "Yes"
click at [819, 330] on button "Send" at bounding box center [813, 333] width 51 height 20
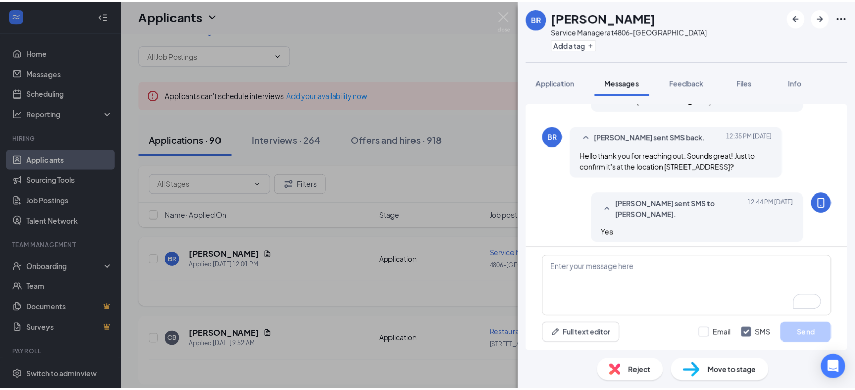
scroll to position [116, 0]
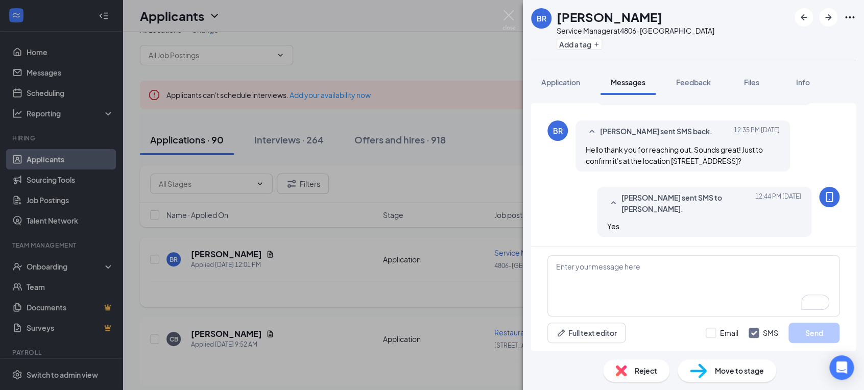
click at [389, 315] on div "BR Brett Reckart Service Manager at 4806-Winter Haven Add a tag Application Mes…" at bounding box center [432, 195] width 864 height 390
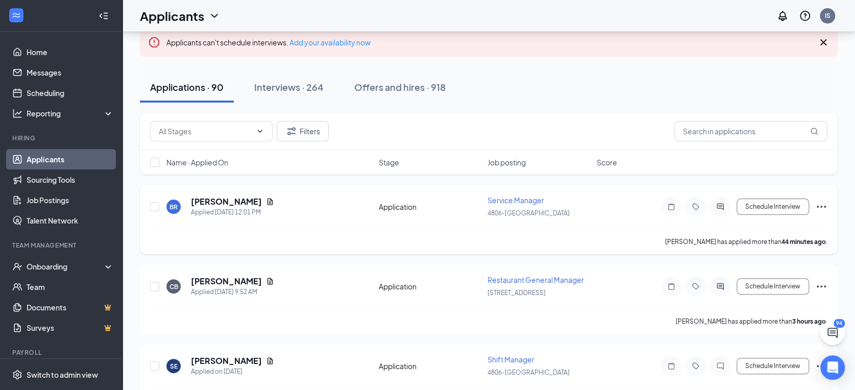
scroll to position [71, 0]
click at [38, 56] on link "Home" at bounding box center [70, 52] width 87 height 20
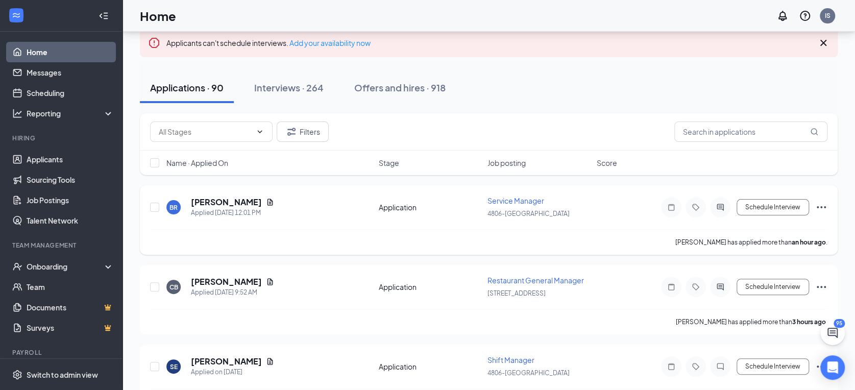
scroll to position [21, 0]
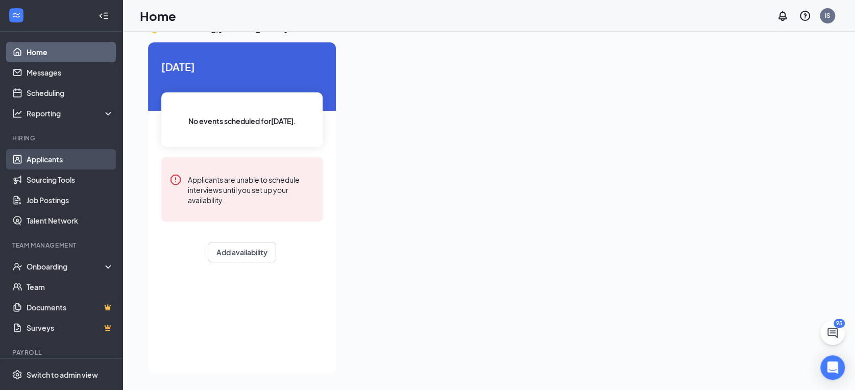
click at [28, 161] on link "Applicants" at bounding box center [70, 159] width 87 height 20
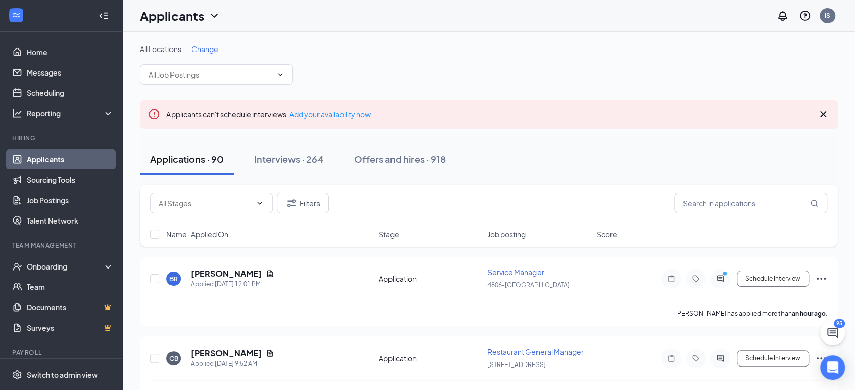
click at [824, 109] on icon "Cross" at bounding box center [823, 114] width 12 height 12
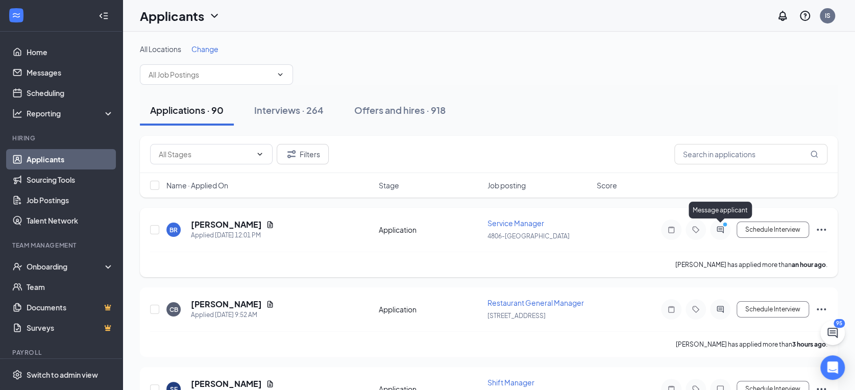
click at [722, 227] on icon "PrimaryDot" at bounding box center [726, 226] width 12 height 8
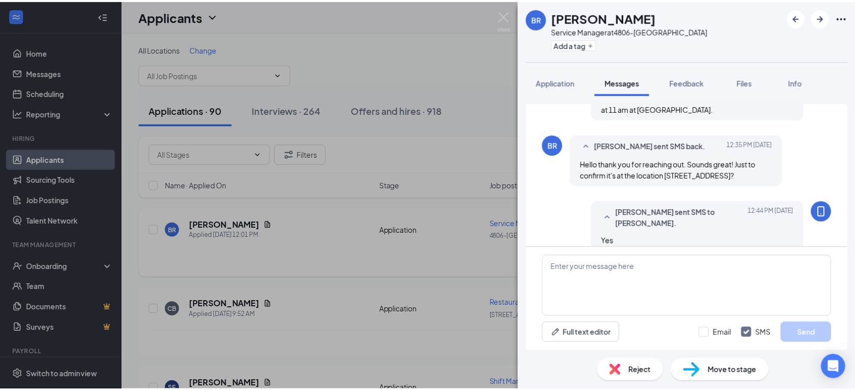
scroll to position [172, 0]
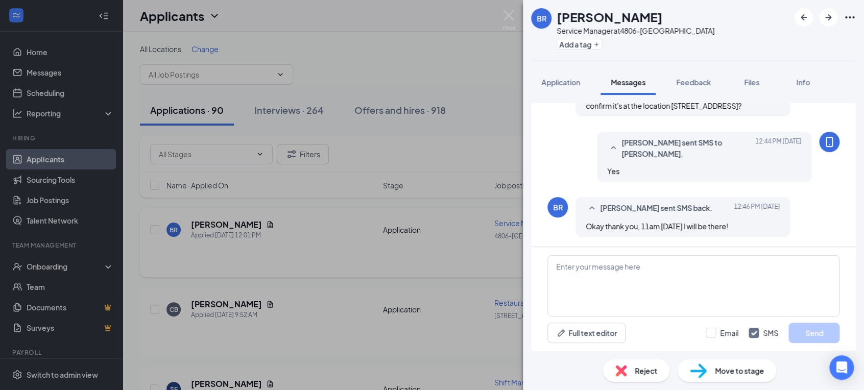
click at [438, 84] on div "BR Brett Reckart Service Manager at 4806-Winter Haven Add a tag Application Mes…" at bounding box center [432, 195] width 864 height 390
